Goal: Task Accomplishment & Management: Manage account settings

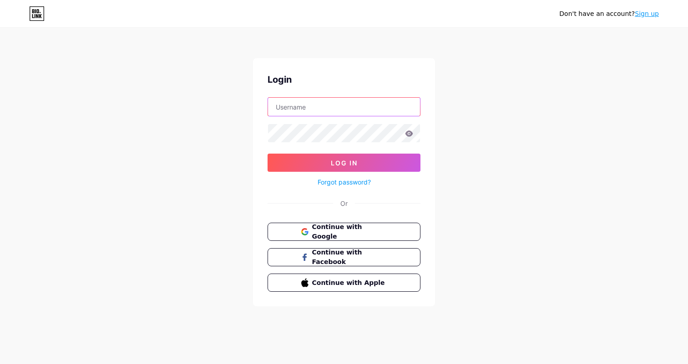
click at [290, 108] on input "text" at bounding box center [344, 107] width 152 height 18
paste input "[EMAIL_ADDRESS][DOMAIN_NAME]"
type input "[EMAIL_ADDRESS][DOMAIN_NAME]"
click at [267, 154] on button "Log In" at bounding box center [343, 163] width 153 height 18
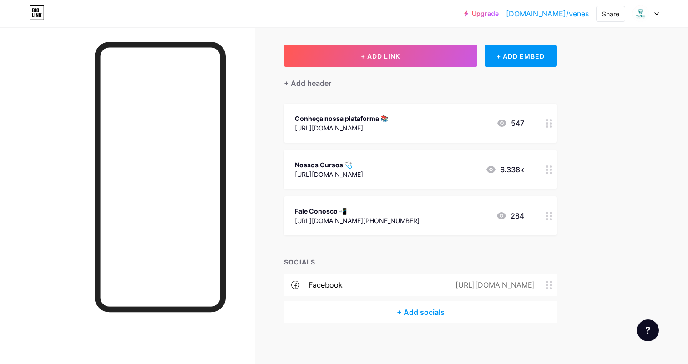
scroll to position [44, 0]
